Goal: Information Seeking & Learning: Check status

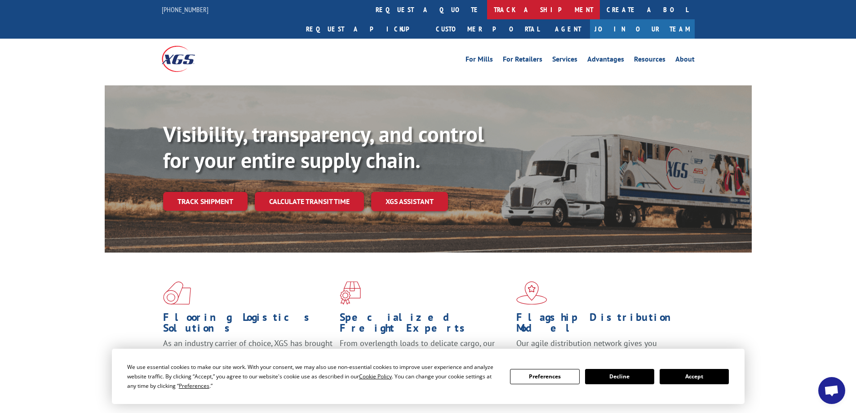
click at [487, 10] on link "track a shipment" at bounding box center [543, 9] width 113 height 19
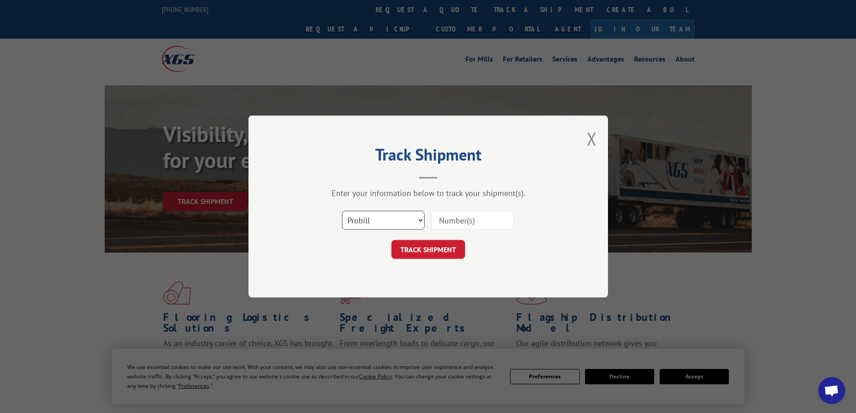
click at [421, 225] on select "Select category... Probill BOL PO" at bounding box center [383, 220] width 83 height 19
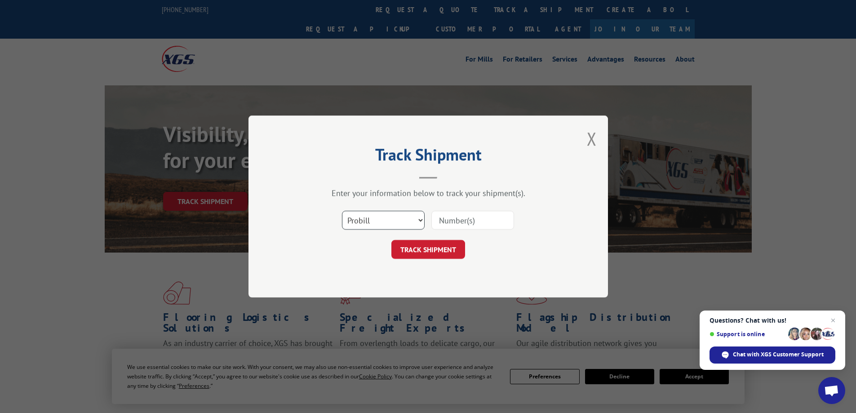
select select "bol"
click at [342, 211] on select "Select category... Probill BOL PO" at bounding box center [383, 220] width 83 height 19
drag, startPoint x: 436, startPoint y: 216, endPoint x: 441, endPoint y: 216, distance: 5.0
click at [436, 216] on input at bounding box center [472, 220] width 83 height 19
paste input "7063832"
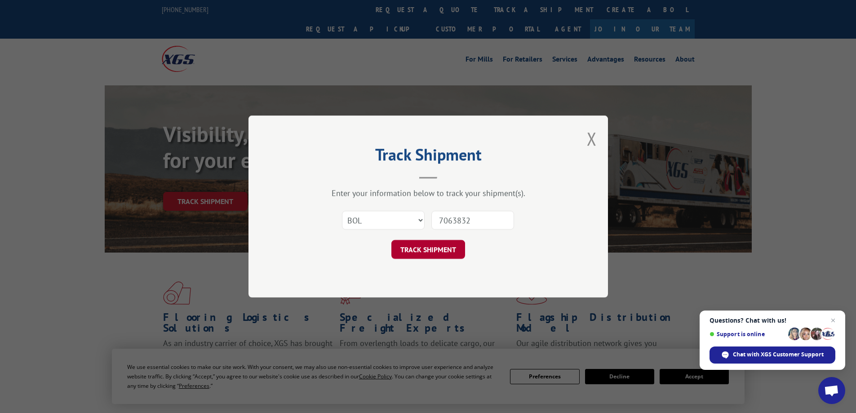
type input "7063832"
click at [438, 249] on button "TRACK SHIPMENT" at bounding box center [428, 249] width 74 height 19
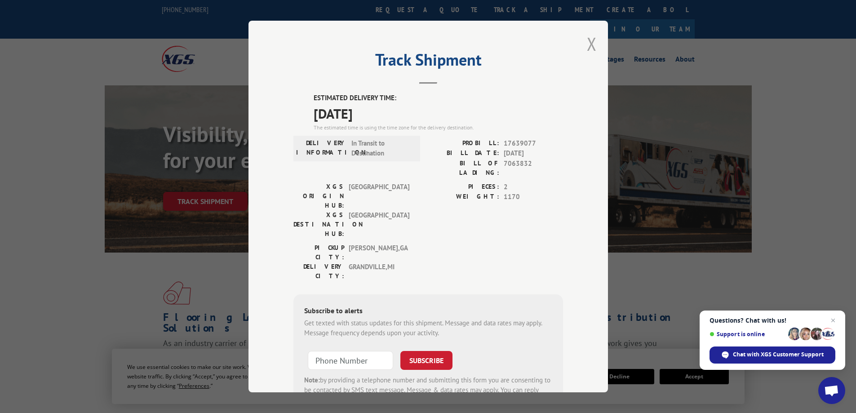
click at [591, 43] on button "Close modal" at bounding box center [592, 44] width 10 height 24
